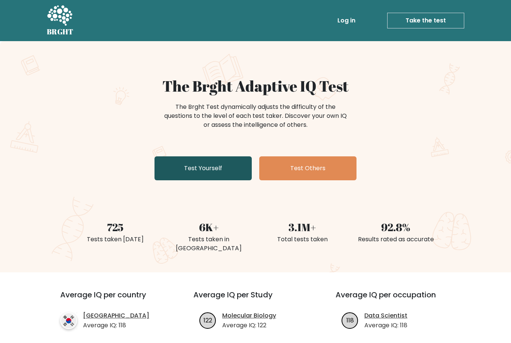
click at [224, 164] on link "Test Yourself" at bounding box center [202, 168] width 97 height 24
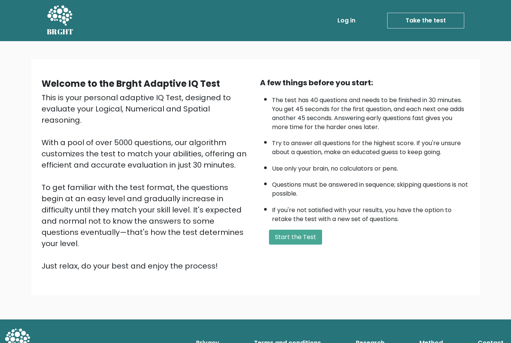
click at [279, 269] on div "Welcome to the Brght Adaptive IQ Test This is your personal adaptive IQ Test, d…" at bounding box center [255, 177] width 449 height 236
click at [295, 244] on button "Start the Test" at bounding box center [295, 237] width 53 height 15
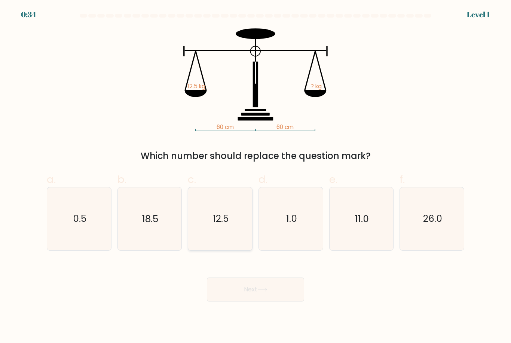
click at [218, 244] on icon "12.5" at bounding box center [220, 218] width 62 height 62
click at [255, 176] on input "c. 12.5" at bounding box center [255, 174] width 0 height 5
radio input "true"
click at [238, 300] on button "Next" at bounding box center [255, 289] width 97 height 24
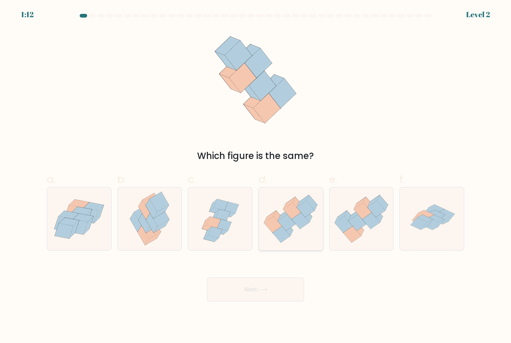
click at [289, 219] on icon at bounding box center [292, 211] width 18 height 16
click at [256, 176] on input "d." at bounding box center [255, 174] width 0 height 5
radio input "true"
click at [242, 295] on button "Next" at bounding box center [255, 289] width 97 height 24
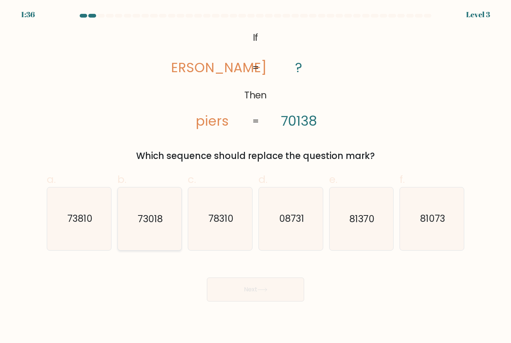
click at [169, 227] on icon "73018" at bounding box center [149, 218] width 62 height 62
click at [255, 176] on input "b. 73018" at bounding box center [255, 174] width 0 height 5
radio input "true"
click at [232, 292] on button "Next" at bounding box center [255, 289] width 97 height 24
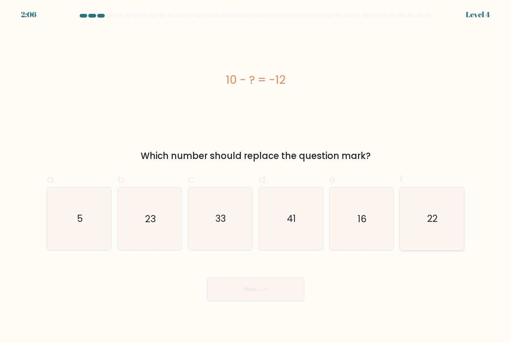
click at [444, 221] on icon "22" at bounding box center [431, 218] width 62 height 62
click at [256, 176] on input "f. 22" at bounding box center [255, 174] width 0 height 5
radio input "true"
click at [267, 287] on button "Next" at bounding box center [255, 289] width 97 height 24
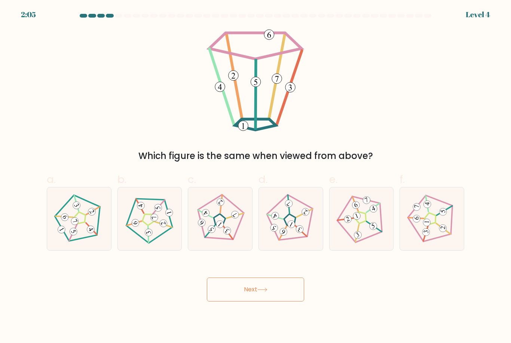
click at [287, 301] on button "Next" at bounding box center [255, 289] width 97 height 24
click at [76, 104] on div "Which figure is the same when viewed from above?" at bounding box center [255, 95] width 426 height 134
click at [54, 98] on div "Which figure is the same when viewed from above?" at bounding box center [255, 95] width 426 height 134
click at [231, 233] on icon at bounding box center [220, 219] width 50 height 50
click at [255, 176] on input "c." at bounding box center [255, 174] width 0 height 5
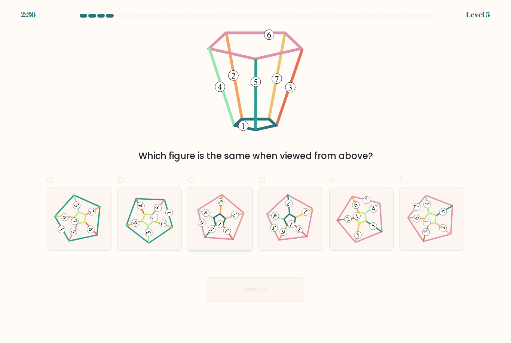
radio input "true"
click at [255, 300] on button "Next" at bounding box center [255, 289] width 97 height 24
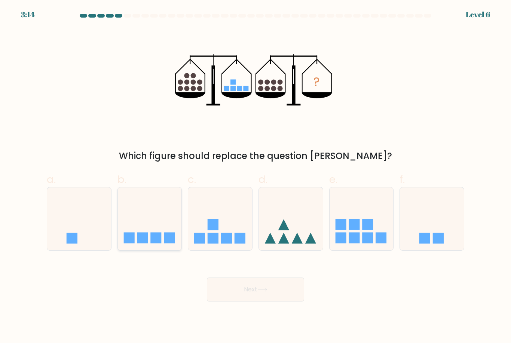
click at [168, 218] on icon at bounding box center [150, 218] width 64 height 53
click at [255, 176] on input "b." at bounding box center [255, 174] width 0 height 5
radio input "true"
click at [294, 300] on button "Next" at bounding box center [255, 289] width 97 height 24
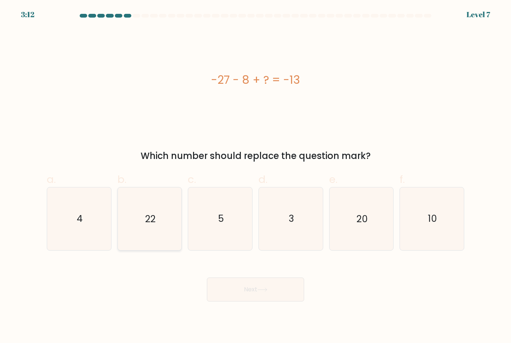
click at [164, 238] on icon "22" at bounding box center [149, 218] width 62 height 62
click at [255, 176] on input "b. 22" at bounding box center [255, 174] width 0 height 5
radio input "true"
click at [247, 295] on button "Next" at bounding box center [255, 289] width 97 height 24
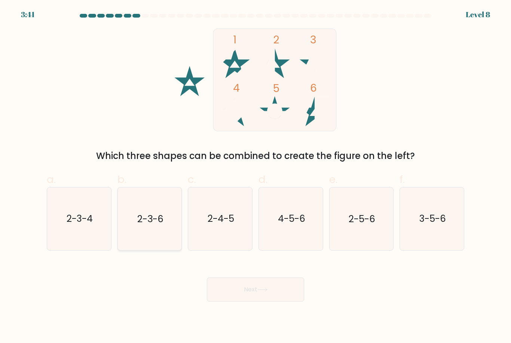
click at [163, 247] on icon "2-3-6" at bounding box center [149, 218] width 62 height 62
click at [255, 176] on input "b. 2-3-6" at bounding box center [255, 174] width 0 height 5
radio input "true"
click at [256, 301] on button "Next" at bounding box center [255, 289] width 97 height 24
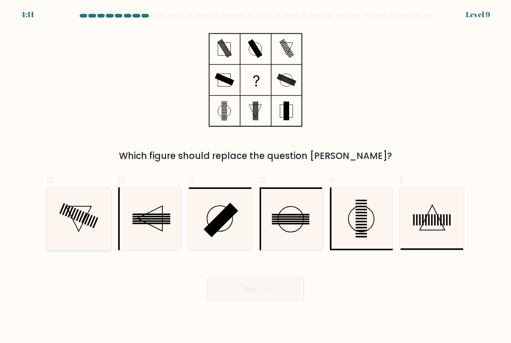
click at [87, 241] on icon at bounding box center [79, 218] width 62 height 62
click at [255, 176] on input "a." at bounding box center [255, 174] width 0 height 5
radio input "true"
click at [235, 294] on button "Next" at bounding box center [255, 289] width 97 height 24
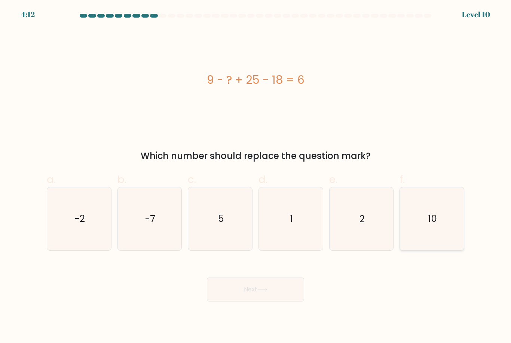
click at [433, 244] on icon "10" at bounding box center [431, 218] width 62 height 62
click at [256, 176] on input "f. 10" at bounding box center [255, 174] width 0 height 5
radio input "true"
click at [281, 301] on button "Next" at bounding box center [255, 289] width 97 height 24
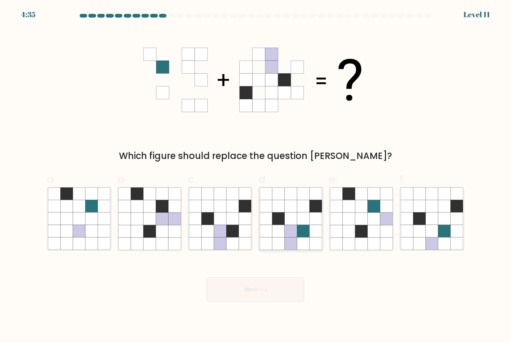
click at [299, 237] on icon at bounding box center [303, 231] width 12 height 12
click at [256, 176] on input "d." at bounding box center [255, 174] width 0 height 5
radio input "true"
click at [230, 299] on button "Next" at bounding box center [255, 289] width 97 height 24
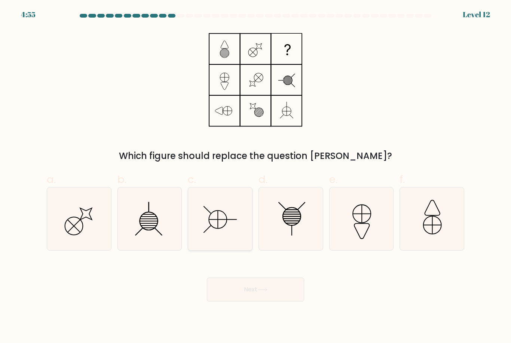
click at [232, 235] on icon at bounding box center [220, 218] width 62 height 62
click at [255, 176] on input "c." at bounding box center [255, 174] width 0 height 5
radio input "true"
click at [249, 290] on button "Next" at bounding box center [255, 289] width 97 height 24
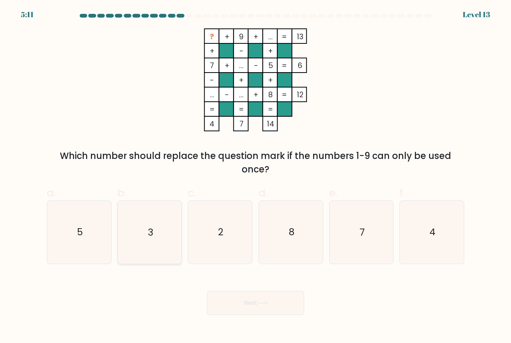
click at [135, 228] on icon "3" at bounding box center [149, 232] width 62 height 62
click at [255, 176] on input "b. 3" at bounding box center [255, 174] width 0 height 5
radio input "true"
click at [277, 304] on button "Next" at bounding box center [255, 303] width 97 height 24
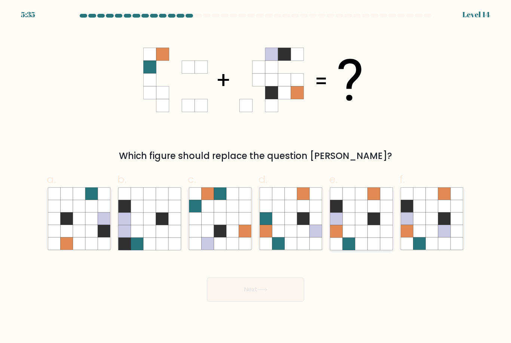
click at [370, 237] on icon at bounding box center [373, 231] width 12 height 12
click at [256, 176] on input "e." at bounding box center [255, 174] width 0 height 5
radio input "true"
click at [278, 297] on button "Next" at bounding box center [255, 289] width 97 height 24
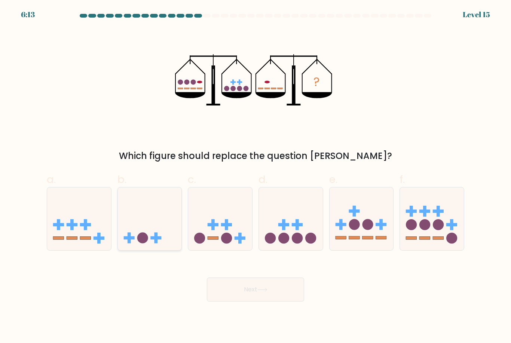
click at [153, 237] on icon at bounding box center [150, 218] width 64 height 53
click at [255, 176] on input "b." at bounding box center [255, 174] width 0 height 5
radio input "true"
click at [272, 300] on button "Next" at bounding box center [255, 289] width 97 height 24
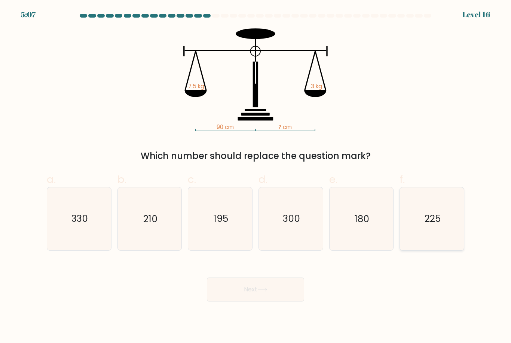
click at [428, 244] on icon "225" at bounding box center [431, 218] width 62 height 62
click at [256, 176] on input "f. 225" at bounding box center [255, 174] width 0 height 5
radio input "true"
click at [291, 235] on icon "300" at bounding box center [290, 218] width 62 height 62
click at [256, 176] on input "d. 300" at bounding box center [255, 174] width 0 height 5
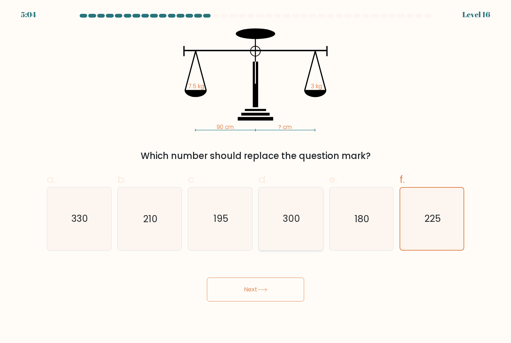
radio input "true"
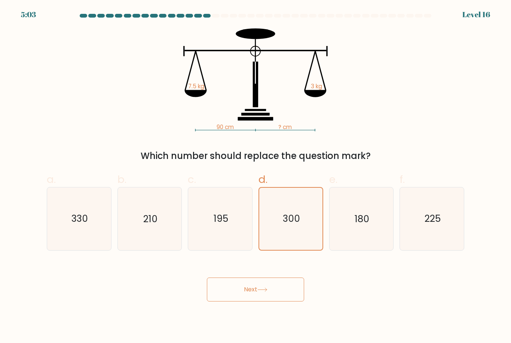
click at [287, 301] on button "Next" at bounding box center [255, 289] width 97 height 24
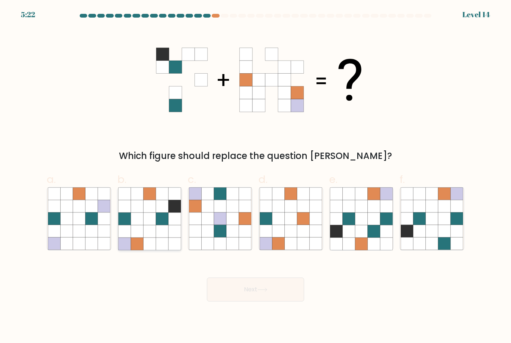
click at [178, 224] on icon at bounding box center [174, 218] width 12 height 12
click at [255, 176] on input "b." at bounding box center [255, 174] width 0 height 5
radio input "true"
click at [248, 301] on button "Next" at bounding box center [255, 289] width 97 height 24
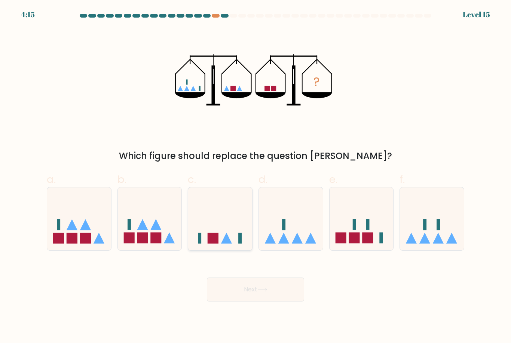
click at [232, 245] on icon at bounding box center [220, 218] width 64 height 53
click at [255, 176] on input "c." at bounding box center [255, 174] width 0 height 5
radio input "true"
click at [255, 291] on button "Next" at bounding box center [255, 289] width 97 height 24
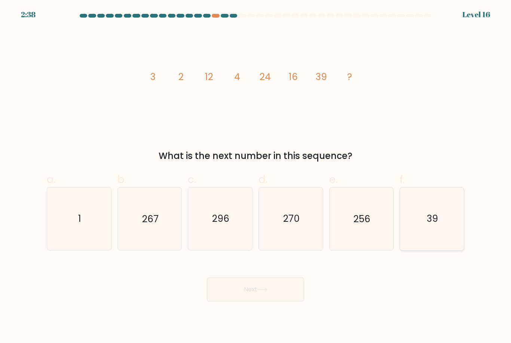
click at [429, 225] on text "39" at bounding box center [431, 218] width 11 height 13
click at [256, 176] on input "f. 39" at bounding box center [255, 174] width 0 height 5
radio input "true"
click at [275, 301] on button "Next" at bounding box center [255, 289] width 97 height 24
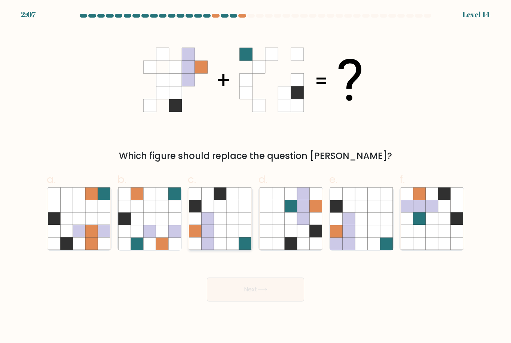
click at [216, 225] on icon at bounding box center [220, 218] width 12 height 12
click at [255, 176] on input "c." at bounding box center [255, 174] width 0 height 5
radio input "true"
click at [263, 301] on button "Next" at bounding box center [255, 289] width 97 height 24
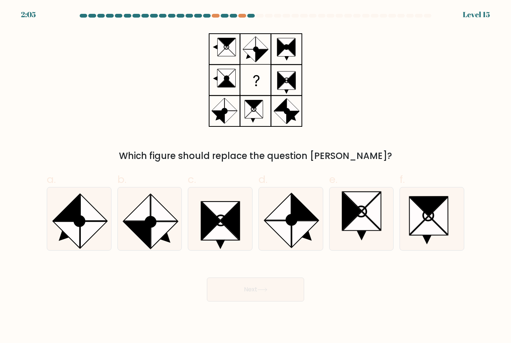
click at [274, 298] on button "Next" at bounding box center [255, 289] width 97 height 24
click at [67, 96] on div "Which figure should replace the question mark?" at bounding box center [255, 95] width 426 height 134
click at [87, 207] on icon at bounding box center [79, 218] width 62 height 62
click at [255, 176] on input "a." at bounding box center [255, 174] width 0 height 5
radio input "true"
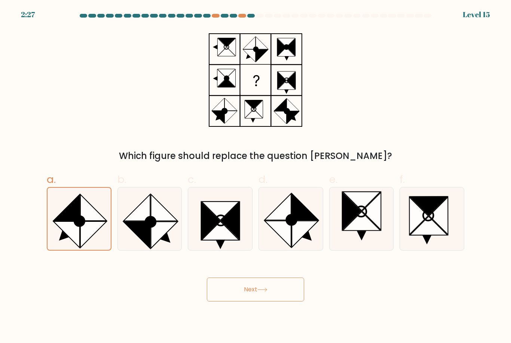
click at [274, 299] on button "Next" at bounding box center [255, 289] width 97 height 24
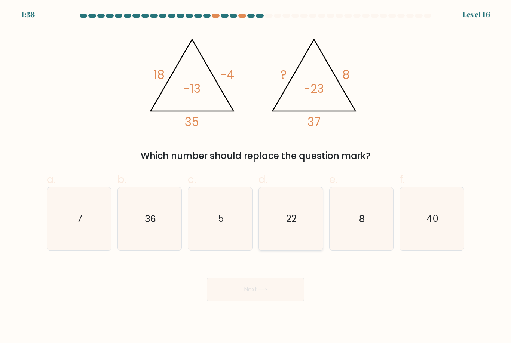
click at [309, 206] on icon "22" at bounding box center [290, 218] width 62 height 62
click at [256, 176] on input "d. 22" at bounding box center [255, 174] width 0 height 5
radio input "true"
click at [275, 295] on button "Next" at bounding box center [255, 289] width 97 height 24
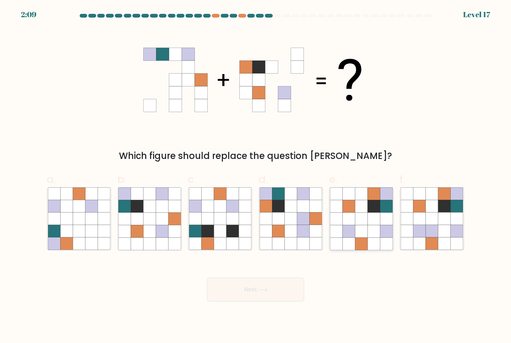
click at [372, 237] on icon at bounding box center [373, 231] width 12 height 12
click at [256, 176] on input "e." at bounding box center [255, 174] width 0 height 5
radio input "true"
click at [281, 212] on icon at bounding box center [278, 206] width 12 height 12
click at [256, 176] on input "d." at bounding box center [255, 174] width 0 height 5
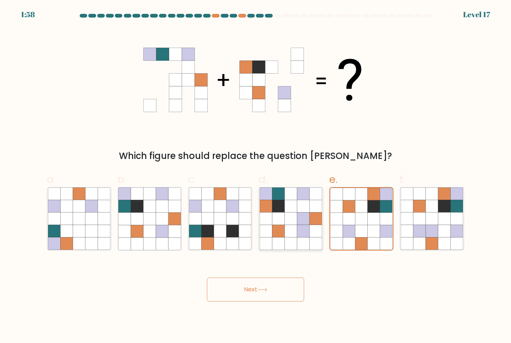
radio input "true"
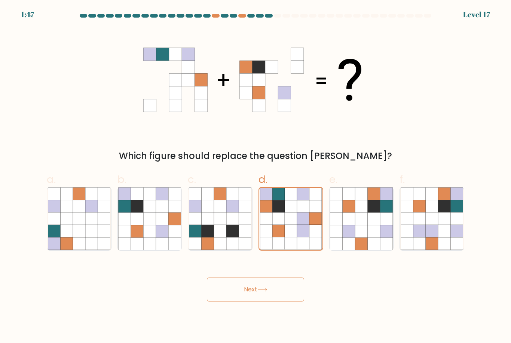
click at [267, 300] on button "Next" at bounding box center [255, 289] width 97 height 24
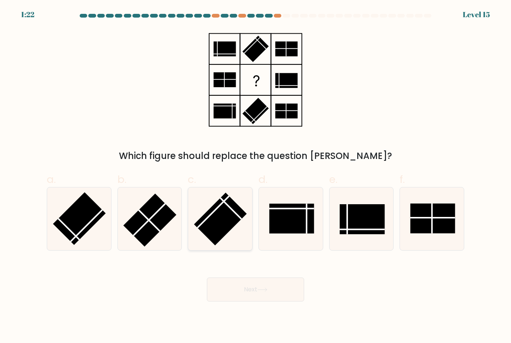
click at [231, 230] on rect at bounding box center [220, 219] width 53 height 53
click at [255, 176] on input "c." at bounding box center [255, 174] width 0 height 5
radio input "true"
click at [259, 292] on icon at bounding box center [262, 289] width 10 height 4
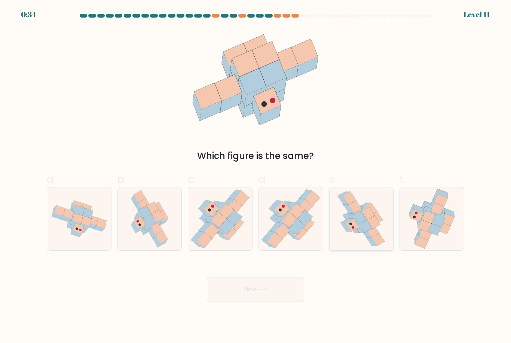
click at [361, 240] on icon at bounding box center [361, 218] width 50 height 62
click at [256, 176] on input "e." at bounding box center [255, 174] width 0 height 5
radio input "true"
click at [286, 300] on button "Next" at bounding box center [255, 289] width 97 height 24
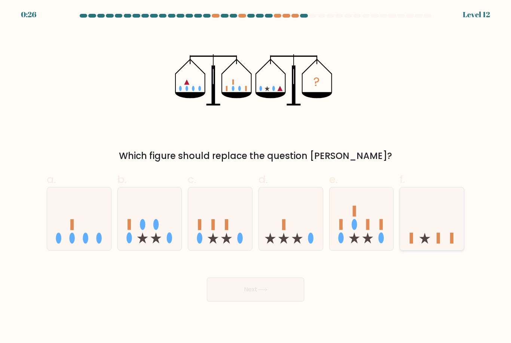
click at [425, 243] on icon at bounding box center [424, 237] width 11 height 11
click at [256, 176] on input "f." at bounding box center [255, 174] width 0 height 5
radio input "true"
click at [297, 299] on button "Next" at bounding box center [255, 289] width 97 height 24
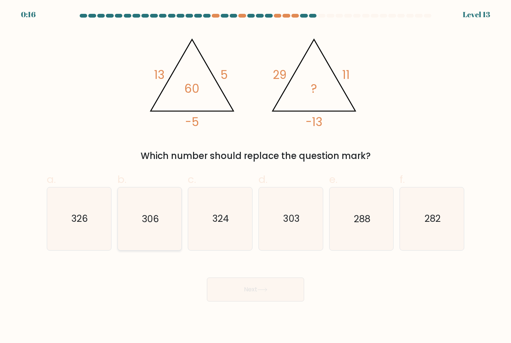
click at [174, 243] on icon "306" at bounding box center [149, 218] width 62 height 62
click at [255, 176] on input "b. 306" at bounding box center [255, 174] width 0 height 5
radio input "true"
click at [276, 301] on button "Next" at bounding box center [255, 289] width 97 height 24
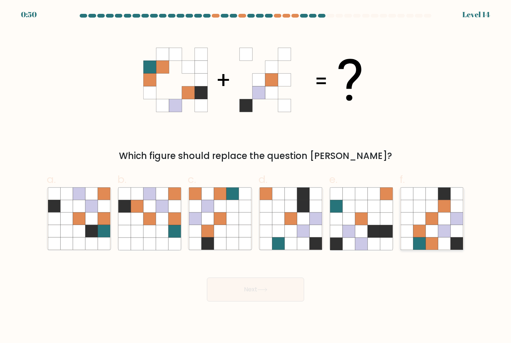
click at [422, 235] on icon at bounding box center [419, 231] width 12 height 12
click at [256, 176] on input "f." at bounding box center [255, 174] width 0 height 5
radio input "true"
click at [287, 296] on button "Next" at bounding box center [255, 289] width 97 height 24
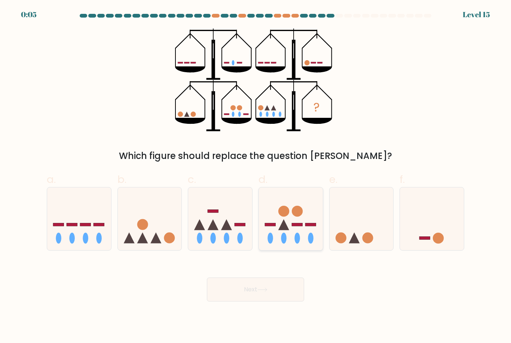
click at [308, 243] on ellipse at bounding box center [311, 237] width 6 height 11
click at [256, 176] on input "d." at bounding box center [255, 174] width 0 height 5
radio input "true"
click at [287, 290] on button "Next" at bounding box center [255, 289] width 97 height 24
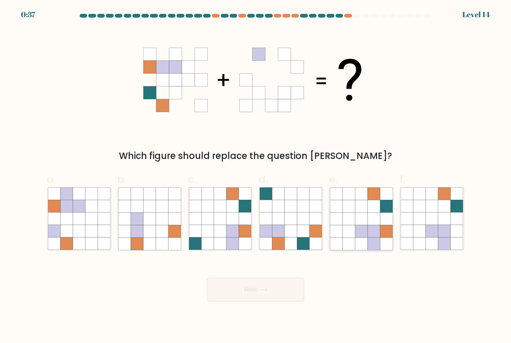
click at [362, 234] on icon at bounding box center [361, 231] width 12 height 12
click at [256, 176] on input "e." at bounding box center [255, 174] width 0 height 5
radio input "true"
click at [265, 292] on icon at bounding box center [262, 289] width 10 height 4
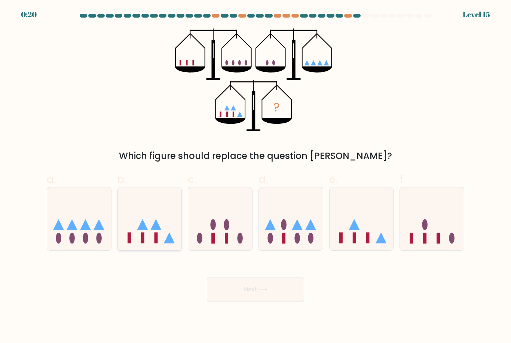
click at [156, 227] on icon at bounding box center [150, 218] width 64 height 53
click at [255, 176] on input "b." at bounding box center [255, 174] width 0 height 5
radio input "true"
click at [247, 301] on button "Next" at bounding box center [255, 289] width 97 height 24
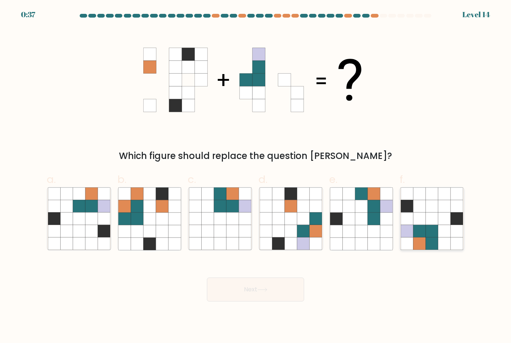
click at [432, 225] on icon at bounding box center [431, 218] width 12 height 12
click at [256, 176] on input "f." at bounding box center [255, 174] width 0 height 5
radio input "true"
click at [259, 301] on button "Next" at bounding box center [255, 289] width 97 height 24
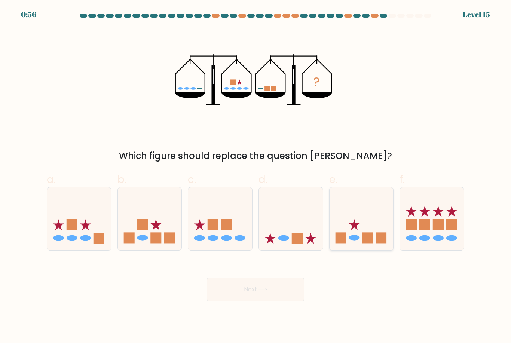
click at [376, 243] on rect at bounding box center [380, 237] width 11 height 11
click at [256, 176] on input "e." at bounding box center [255, 174] width 0 height 5
radio input "true"
click at [270, 293] on button "Next" at bounding box center [255, 289] width 97 height 24
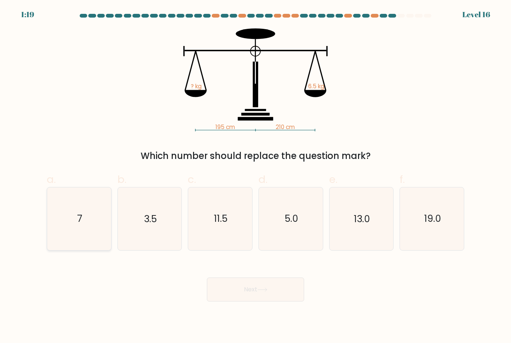
click at [95, 223] on icon "7" at bounding box center [79, 218] width 62 height 62
click at [255, 176] on input "a. 7" at bounding box center [255, 174] width 0 height 5
radio input "true"
click at [260, 291] on button "Next" at bounding box center [255, 289] width 97 height 24
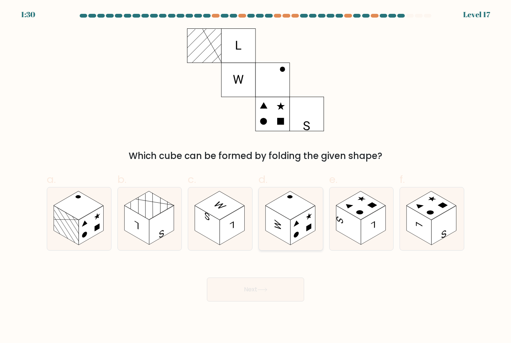
click at [288, 224] on rect at bounding box center [277, 225] width 25 height 39
click at [256, 176] on input "d." at bounding box center [255, 174] width 0 height 5
radio input "true"
click at [241, 286] on button "Next" at bounding box center [255, 289] width 97 height 24
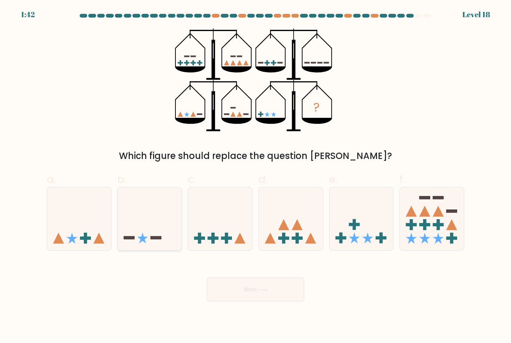
click at [144, 233] on icon at bounding box center [150, 218] width 64 height 53
click at [255, 176] on input "b." at bounding box center [255, 174] width 0 height 5
radio input "true"
click at [289, 301] on button "Next" at bounding box center [255, 289] width 97 height 24
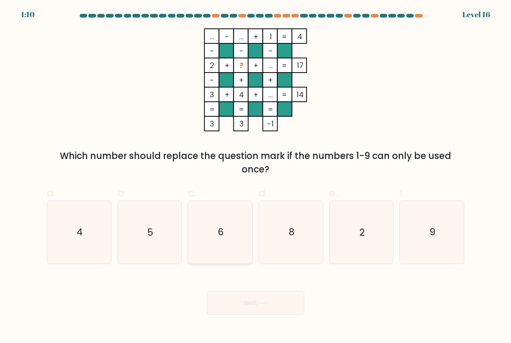
click at [213, 246] on icon "6" at bounding box center [220, 232] width 62 height 62
click at [255, 176] on input "c. 6" at bounding box center [255, 174] width 0 height 5
radio input "true"
click at [265, 315] on button "Next" at bounding box center [255, 303] width 97 height 24
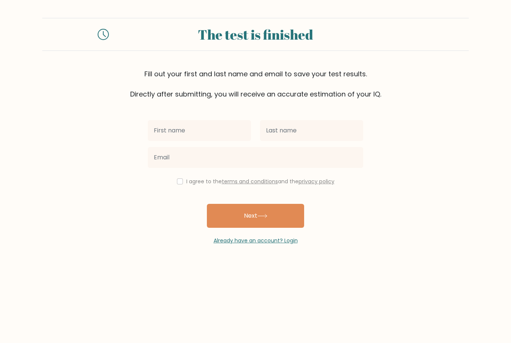
scroll to position [2, 0]
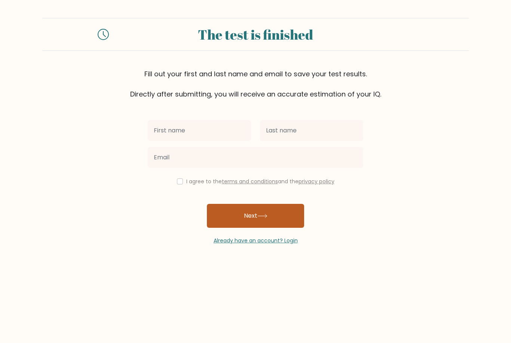
click at [255, 209] on button "Next" at bounding box center [255, 216] width 97 height 24
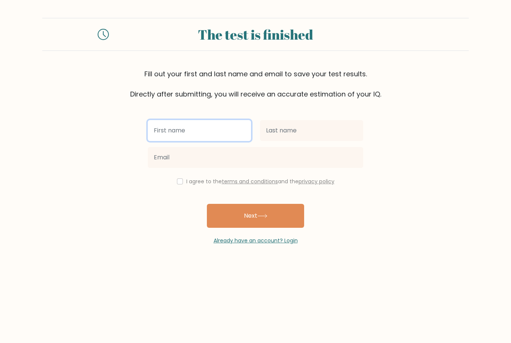
click at [173, 131] on input "text" at bounding box center [199, 130] width 103 height 21
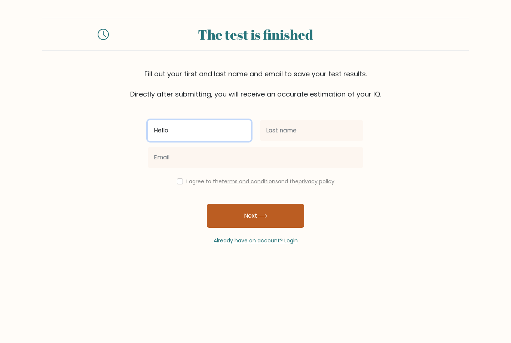
type input "Hello"
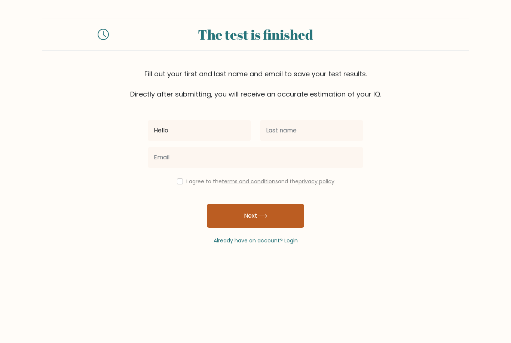
click at [255, 215] on button "Next" at bounding box center [255, 216] width 97 height 24
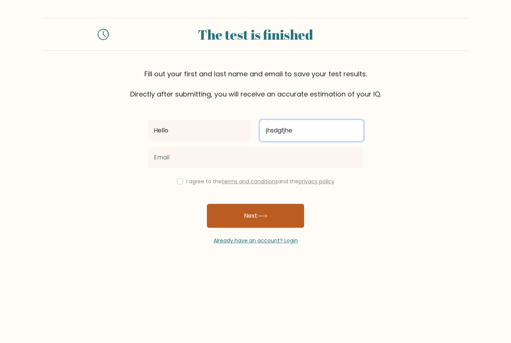
type input "jhsdgfjhe"
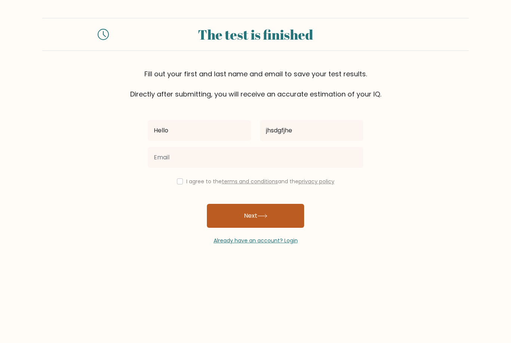
click at [261, 214] on icon at bounding box center [262, 216] width 10 height 4
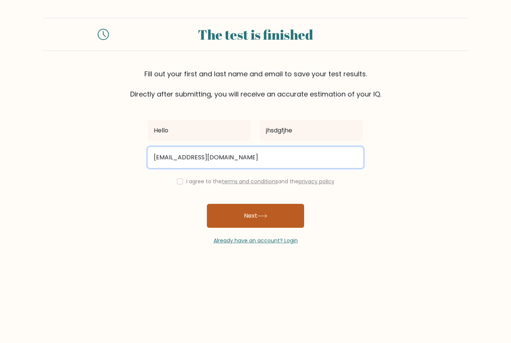
type input "happygolucky@gmail.com"
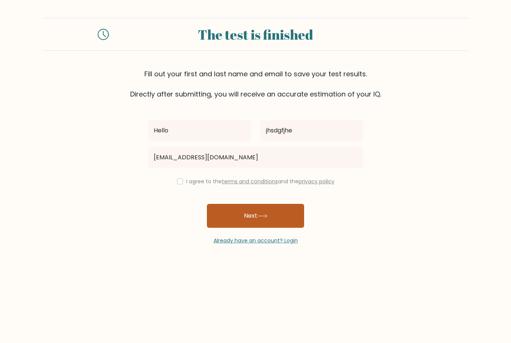
click at [249, 211] on button "Next" at bounding box center [255, 216] width 97 height 24
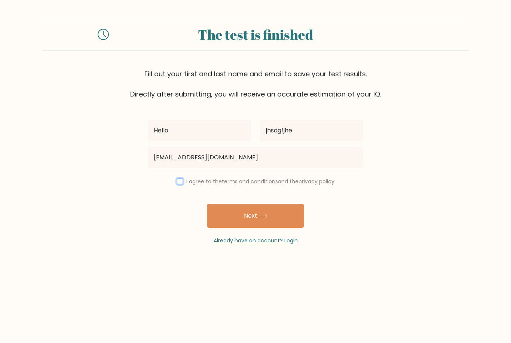
click at [177, 180] on input "checkbox" at bounding box center [180, 181] width 6 height 6
checkbox input "true"
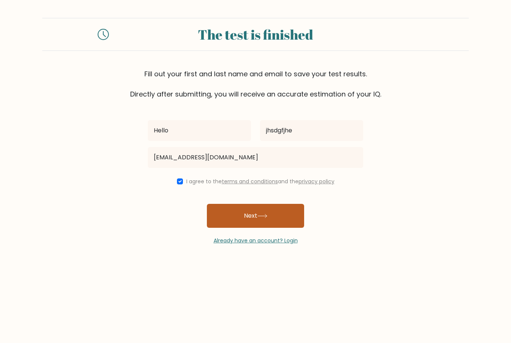
click at [256, 216] on button "Next" at bounding box center [255, 216] width 97 height 24
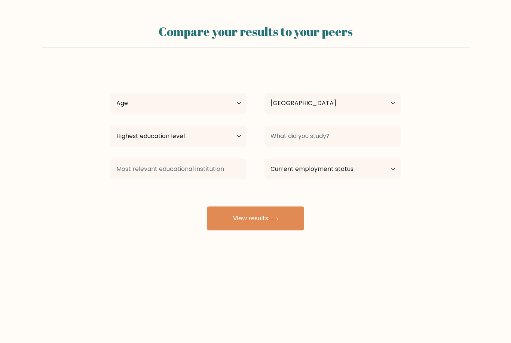
select select "SE"
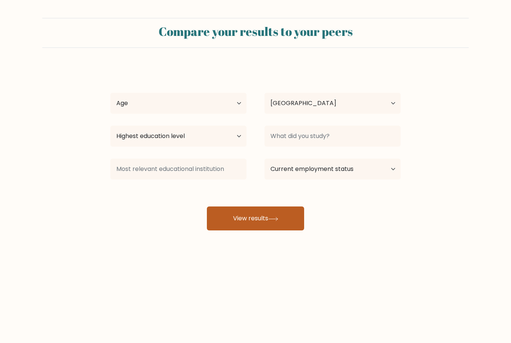
click at [267, 221] on button "View results" at bounding box center [255, 218] width 97 height 24
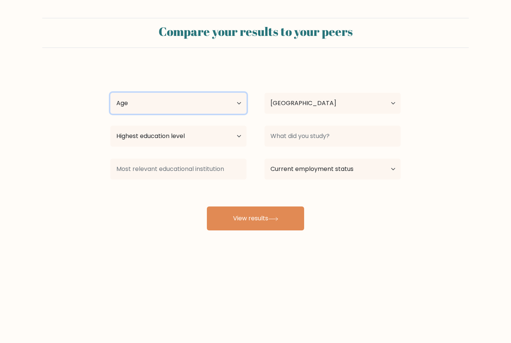
click at [220, 108] on select "Age Under [DEMOGRAPHIC_DATA] [DEMOGRAPHIC_DATA] [DEMOGRAPHIC_DATA] [DEMOGRAPHIC…" at bounding box center [178, 103] width 136 height 21
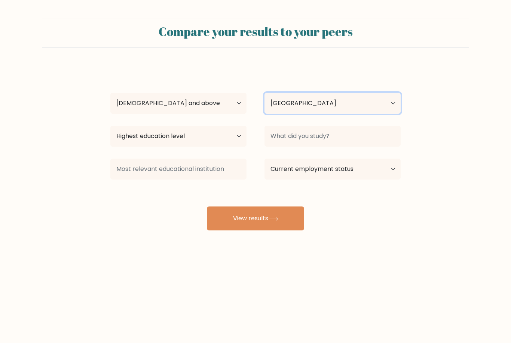
click at [381, 98] on select "Country [GEOGRAPHIC_DATA] [GEOGRAPHIC_DATA] [GEOGRAPHIC_DATA] [US_STATE] [GEOGR…" at bounding box center [332, 103] width 136 height 21
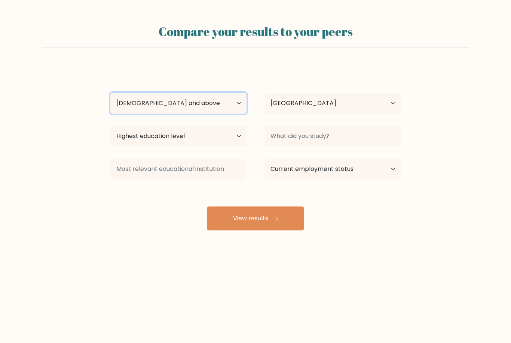
click at [220, 105] on select "Age Under [DEMOGRAPHIC_DATA] [DEMOGRAPHIC_DATA] [DEMOGRAPHIC_DATA] [DEMOGRAPHIC…" at bounding box center [178, 103] width 136 height 21
click at [221, 103] on select "Age Under [DEMOGRAPHIC_DATA] [DEMOGRAPHIC_DATA] [DEMOGRAPHIC_DATA] [DEMOGRAPHIC…" at bounding box center [178, 103] width 136 height 21
select select "18_24"
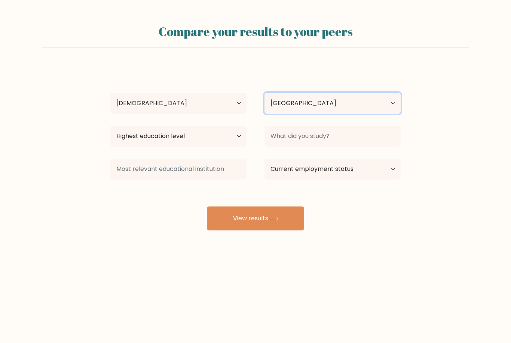
click at [306, 102] on select "Country Afghanistan Albania Algeria American Samoa Andorra Angola Anguilla Anta…" at bounding box center [332, 103] width 136 height 21
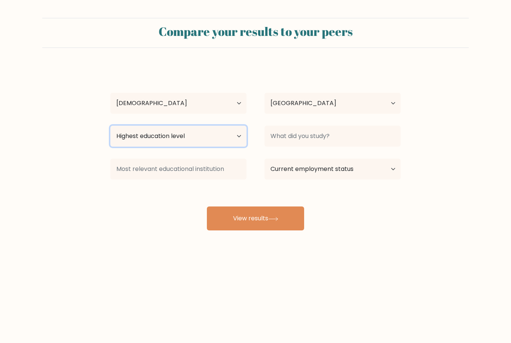
click at [207, 142] on select "Highest education level No schooling Primary Lower Secondary Upper Secondary Oc…" at bounding box center [178, 136] width 136 height 21
click at [214, 136] on select "Highest education level No schooling Primary Lower Secondary Upper Secondary Oc…" at bounding box center [178, 136] width 136 height 21
select select "doctoral_degree"
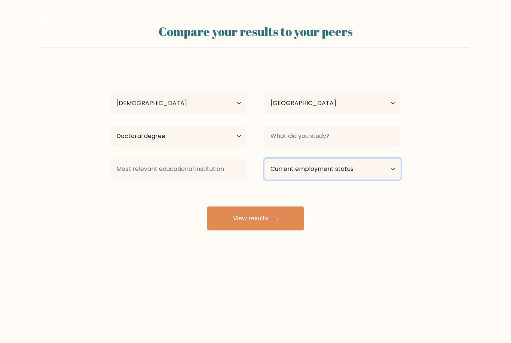
click at [346, 178] on select "Current employment status Employed Student Retired Other / prefer not to answer" at bounding box center [332, 168] width 136 height 21
select select "retired"
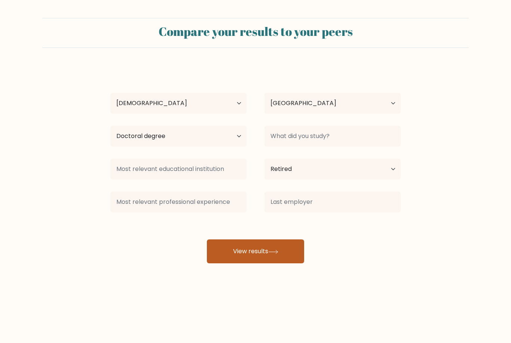
click at [274, 261] on button "View results" at bounding box center [255, 251] width 97 height 24
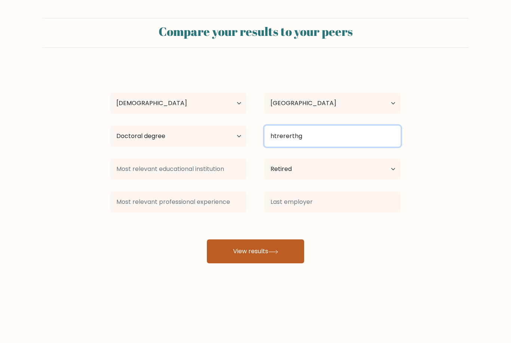
type input "htrererthg"
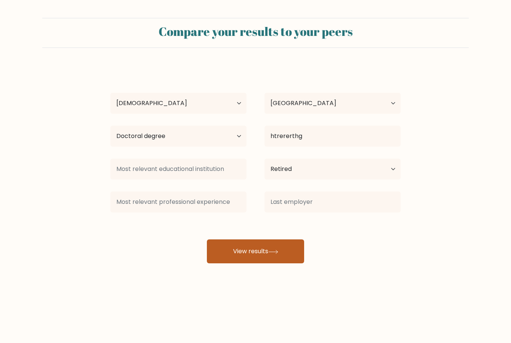
click at [257, 249] on button "View results" at bounding box center [255, 251] width 97 height 24
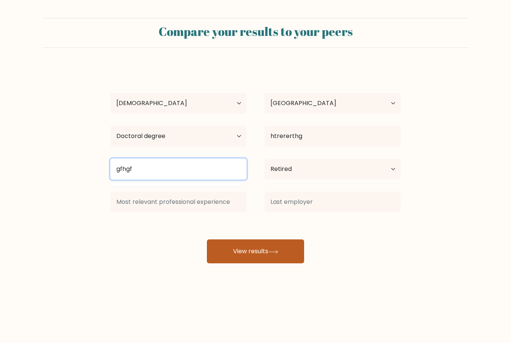
type input "gfhgf"
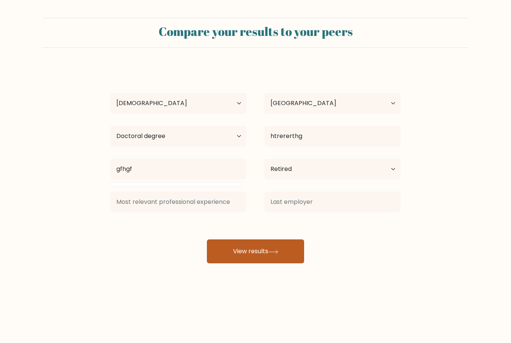
click at [268, 243] on button "View results" at bounding box center [255, 251] width 97 height 24
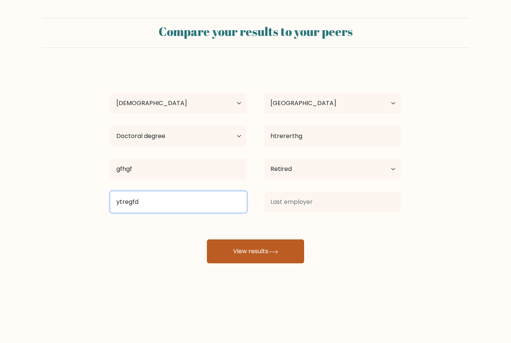
type input "ytregfd"
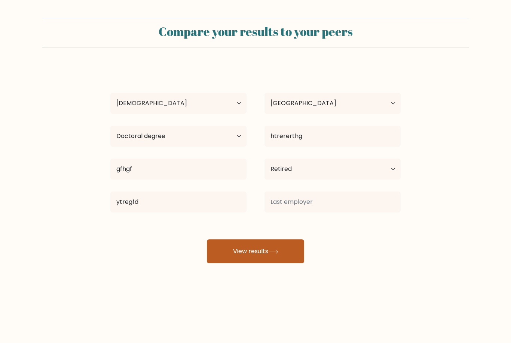
click at [270, 254] on icon at bounding box center [273, 252] width 10 height 4
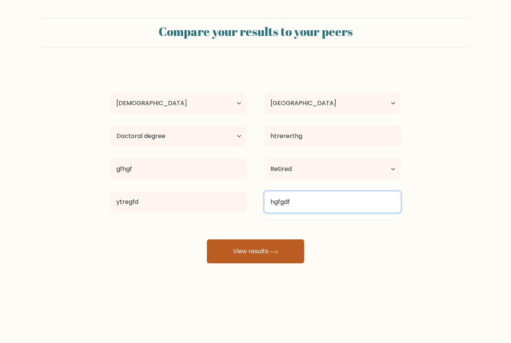
type input "hgfgdf"
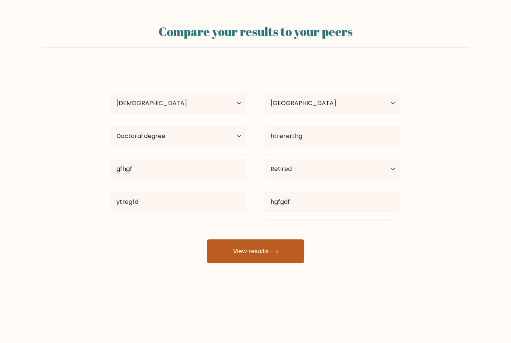
click at [274, 252] on icon at bounding box center [273, 252] width 10 height 4
